Goal: Find specific page/section: Find specific page/section

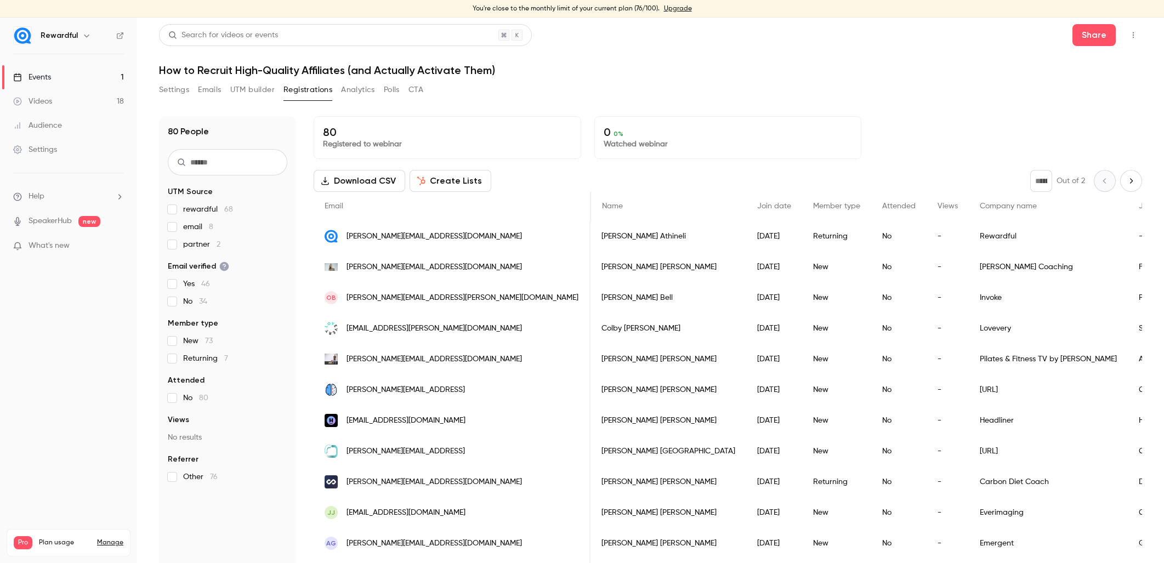
scroll to position [0, 561]
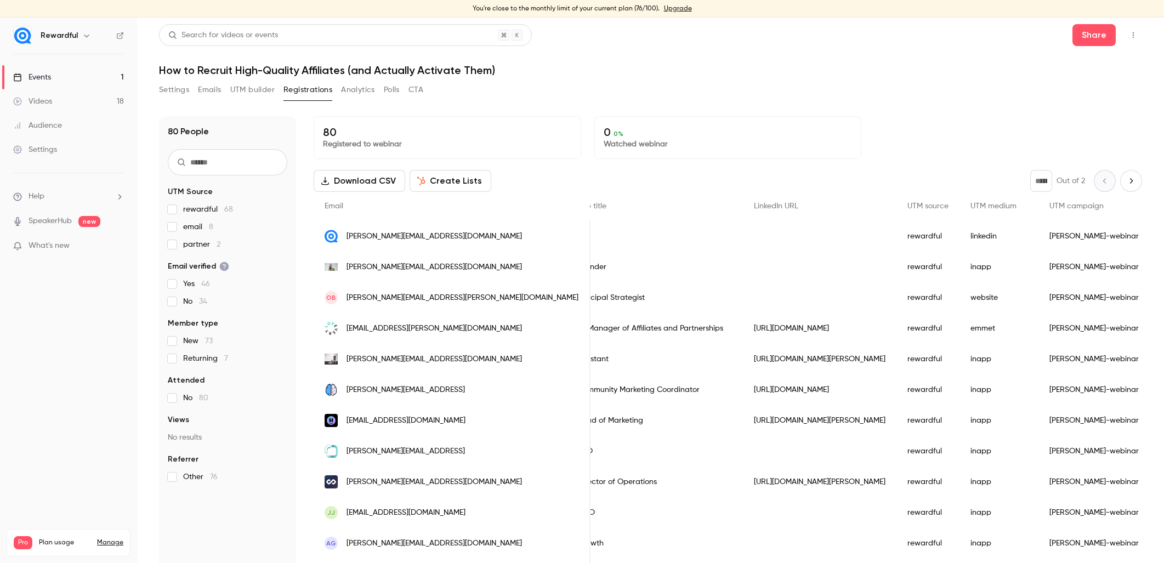
click at [51, 76] on div "Events" at bounding box center [32, 77] width 38 height 11
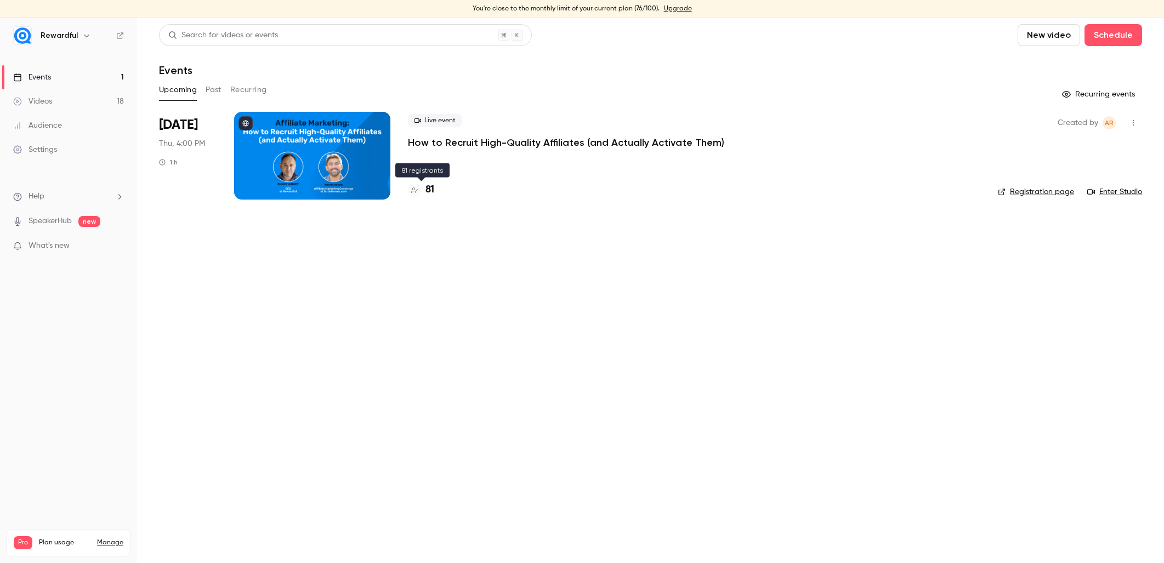
click at [429, 190] on h4 "81" at bounding box center [429, 190] width 9 height 15
